Goal: Register for event/course

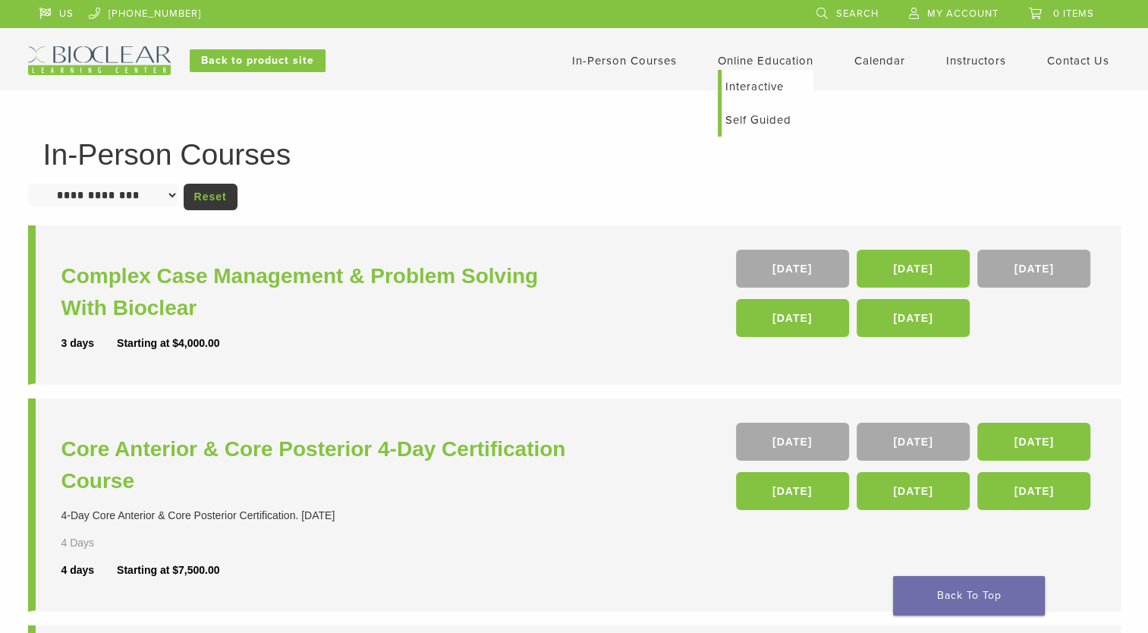
click at [743, 86] on link "Interactive" at bounding box center [767, 86] width 92 height 33
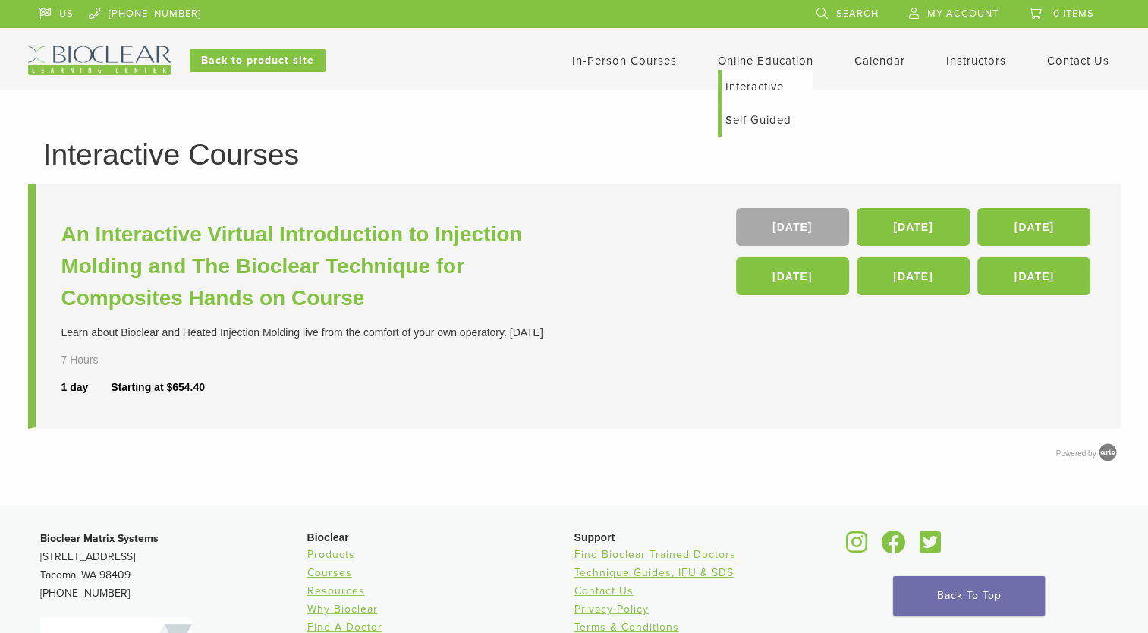
click at [740, 118] on link "Self Guided" at bounding box center [767, 119] width 92 height 33
